Goal: Information Seeking & Learning: Learn about a topic

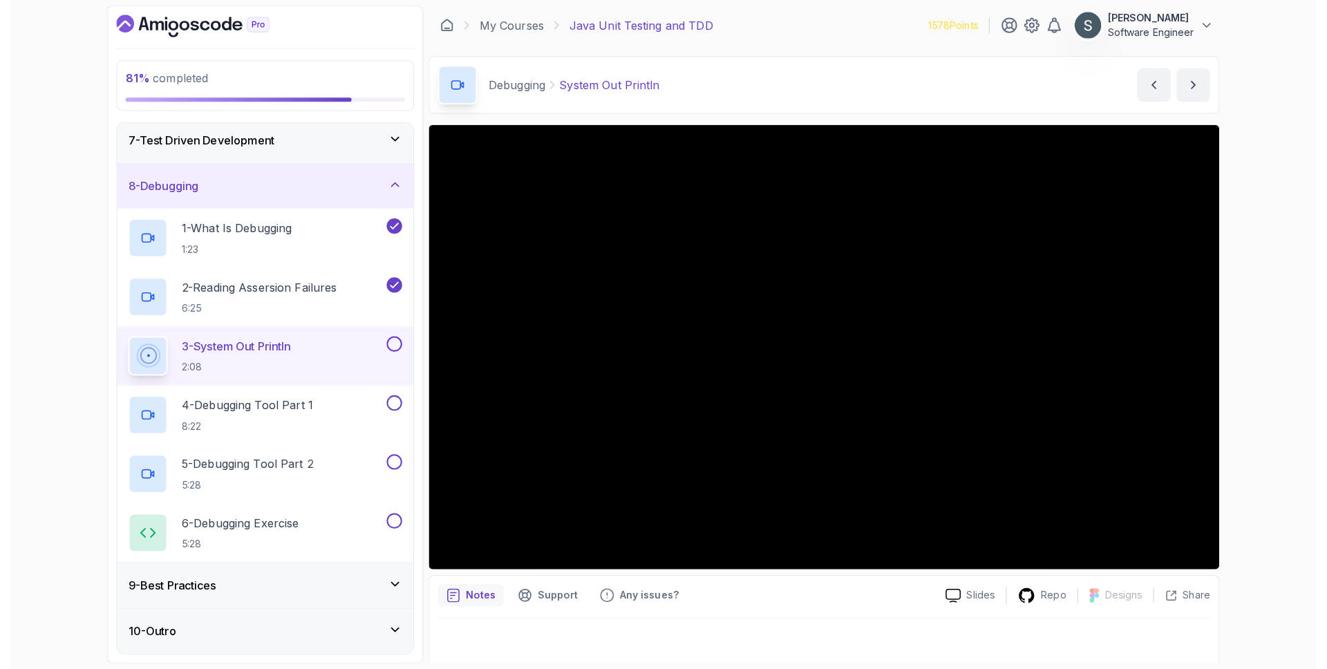
scroll to position [264, 0]
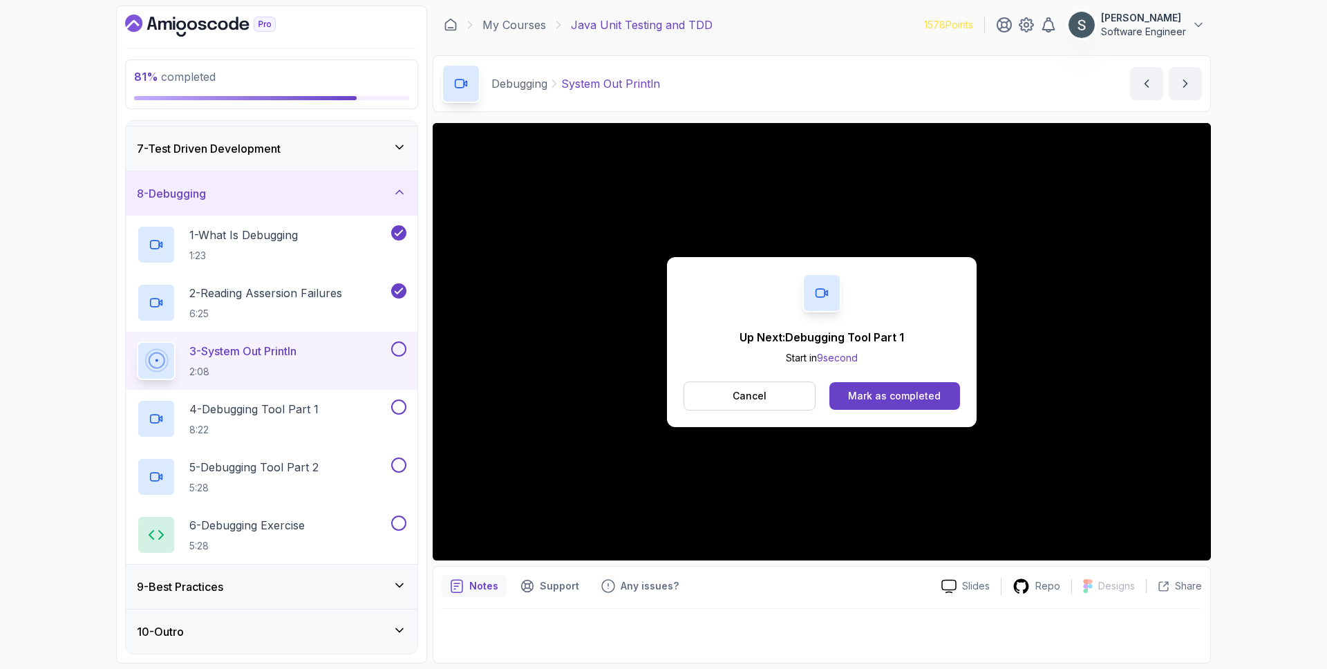
click at [401, 346] on button at bounding box center [398, 348] width 15 height 15
click at [226, 416] on p "4 - Debugging Tool Part 1" at bounding box center [253, 409] width 129 height 17
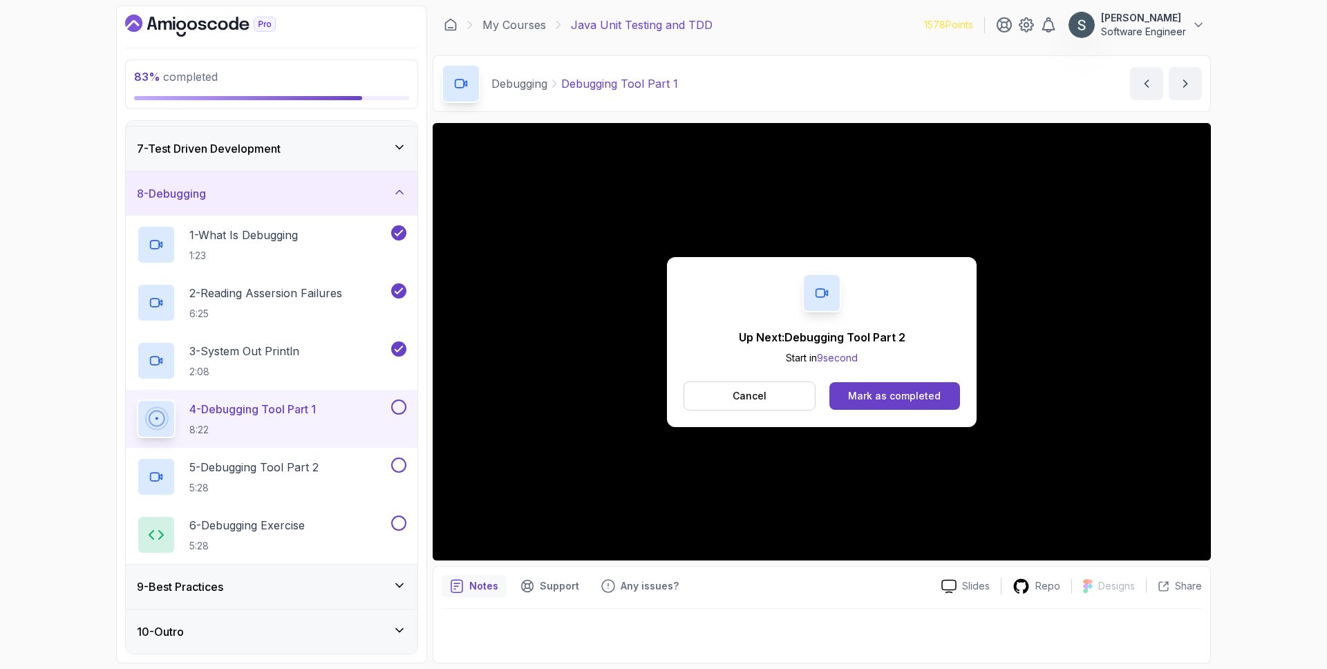
click at [401, 400] on button at bounding box center [398, 406] width 15 height 15
click at [274, 470] on p "5 - Debugging Tool Part 2" at bounding box center [253, 467] width 129 height 17
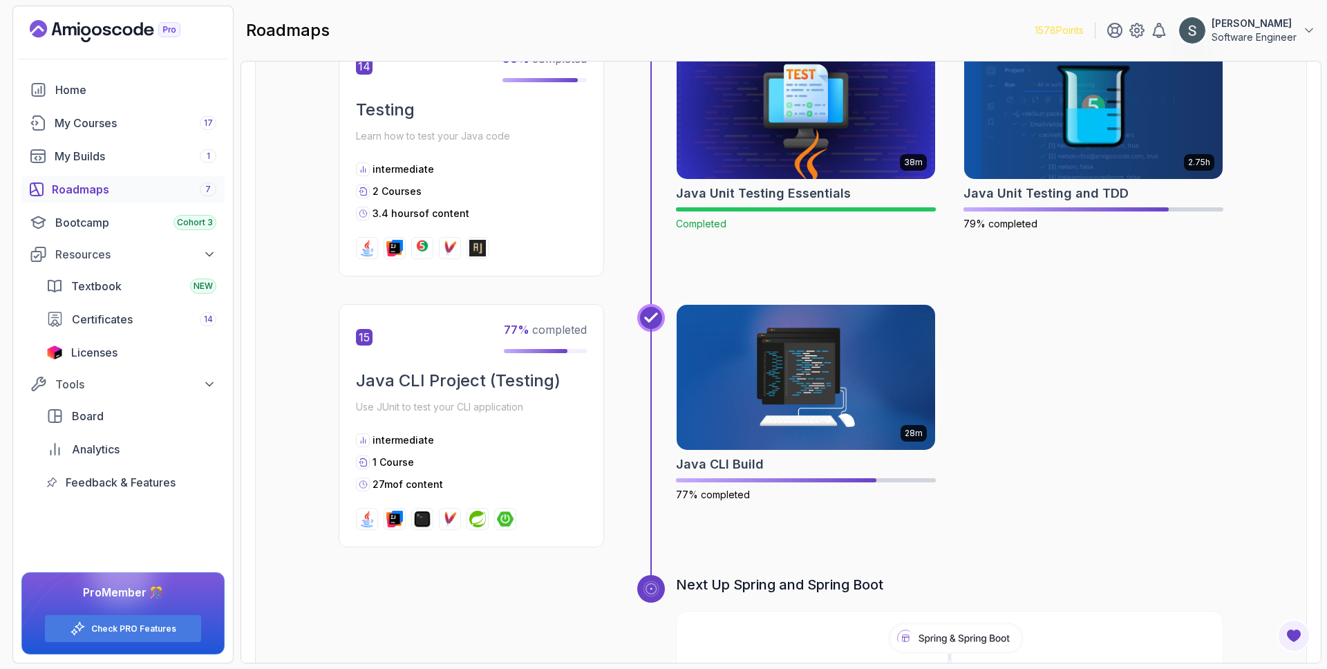
scroll to position [4183, 0]
